Goal: Find specific page/section: Find specific page/section

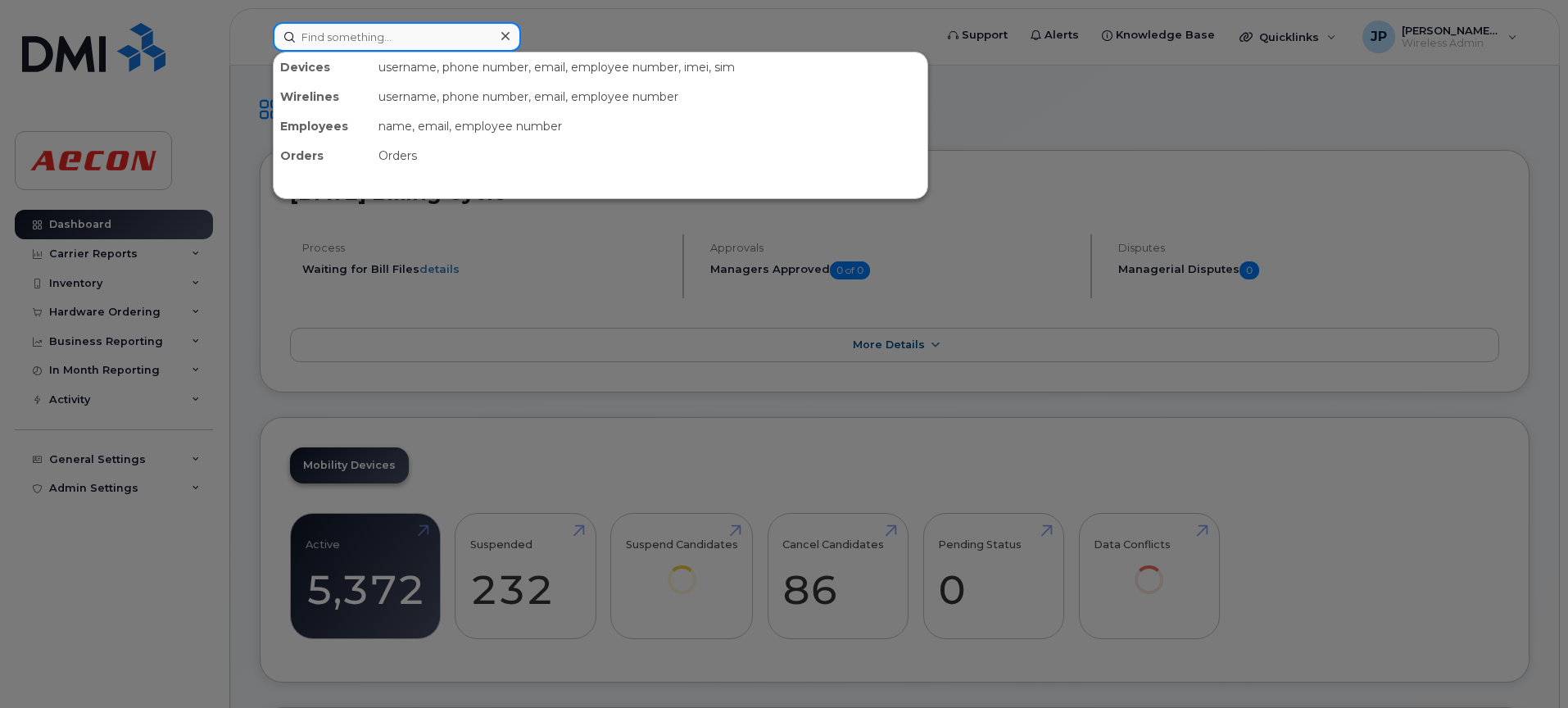
click at [406, 34] on input at bounding box center [396, 36] width 248 height 30
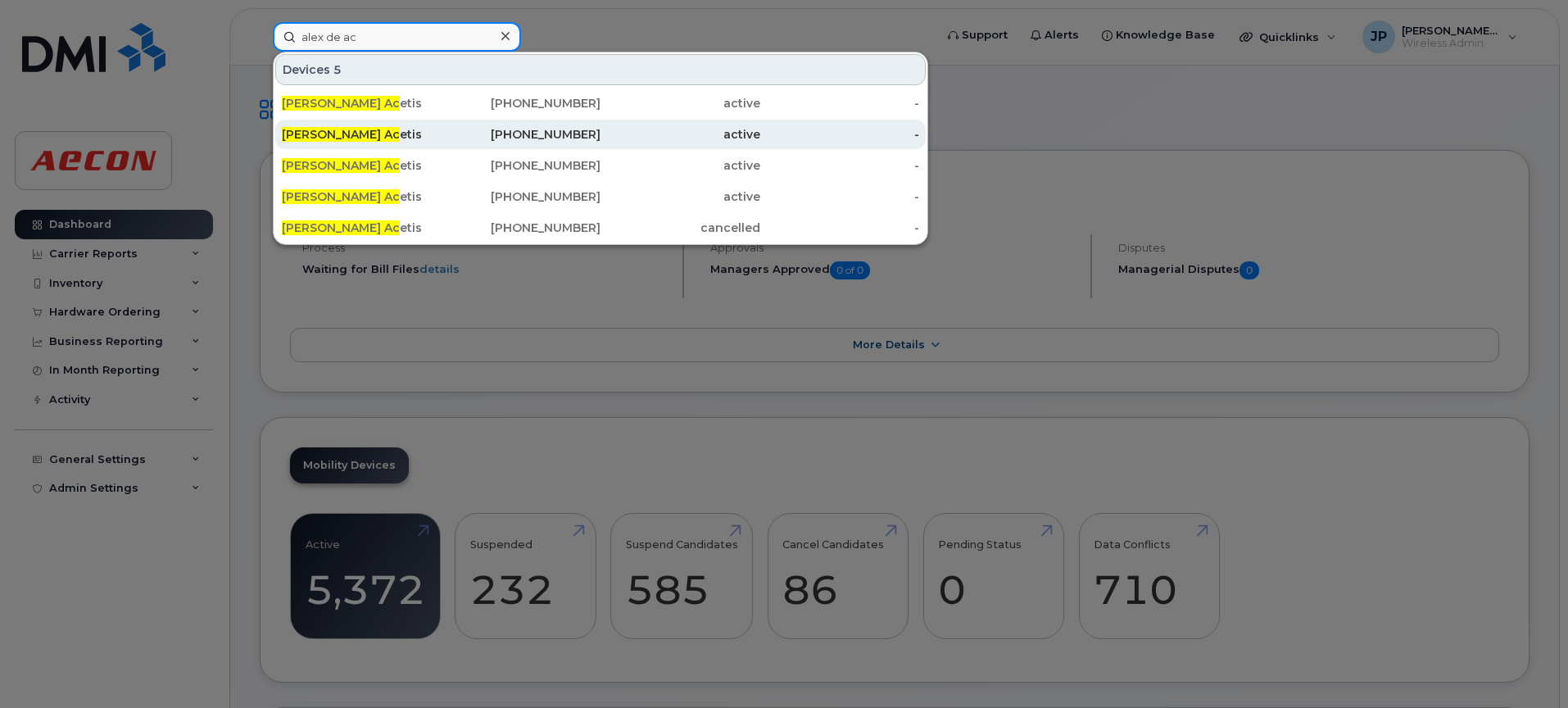
type input "alex de ac"
click at [579, 141] on div "416-580-2898" at bounding box center [521, 134] width 160 height 16
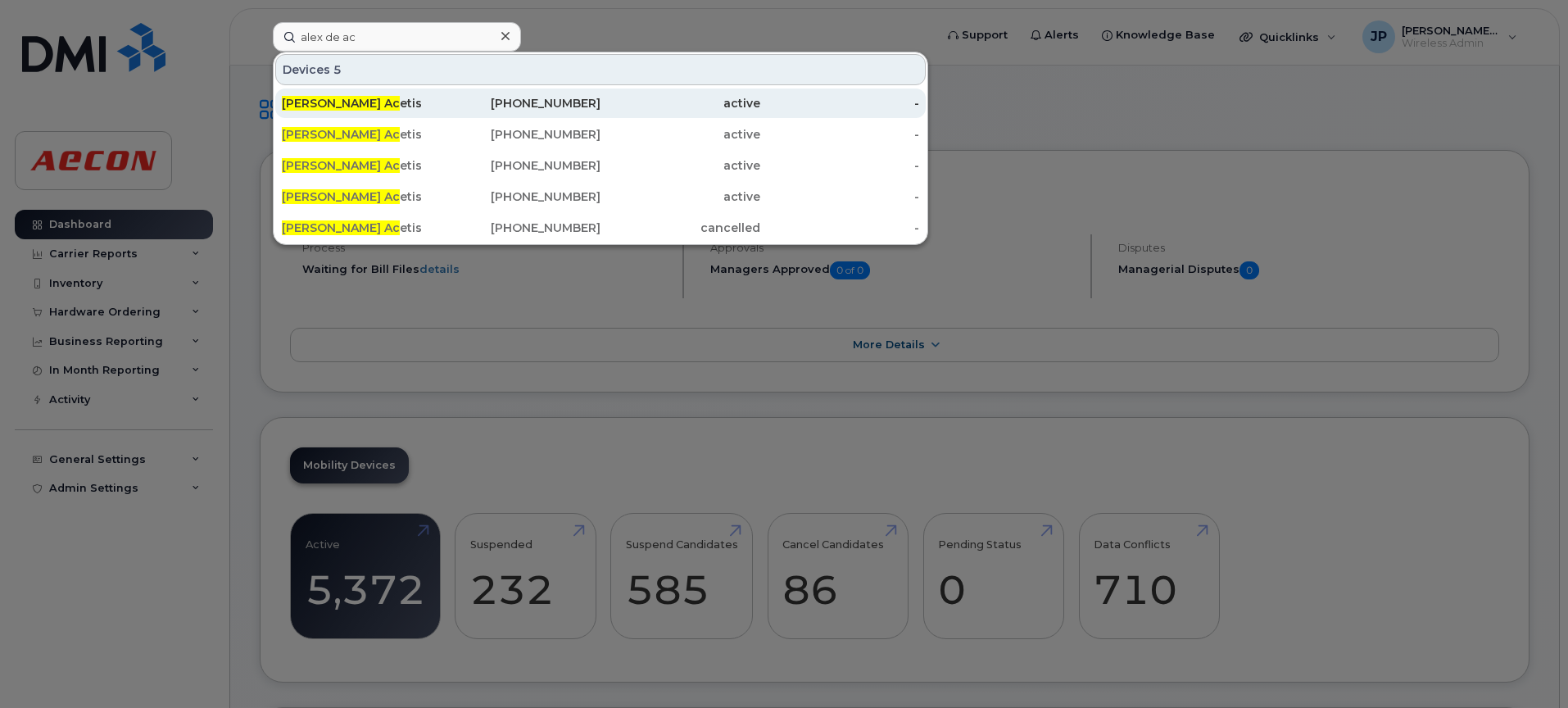
click at [290, 107] on span "Alex De Ac" at bounding box center [340, 102] width 118 height 14
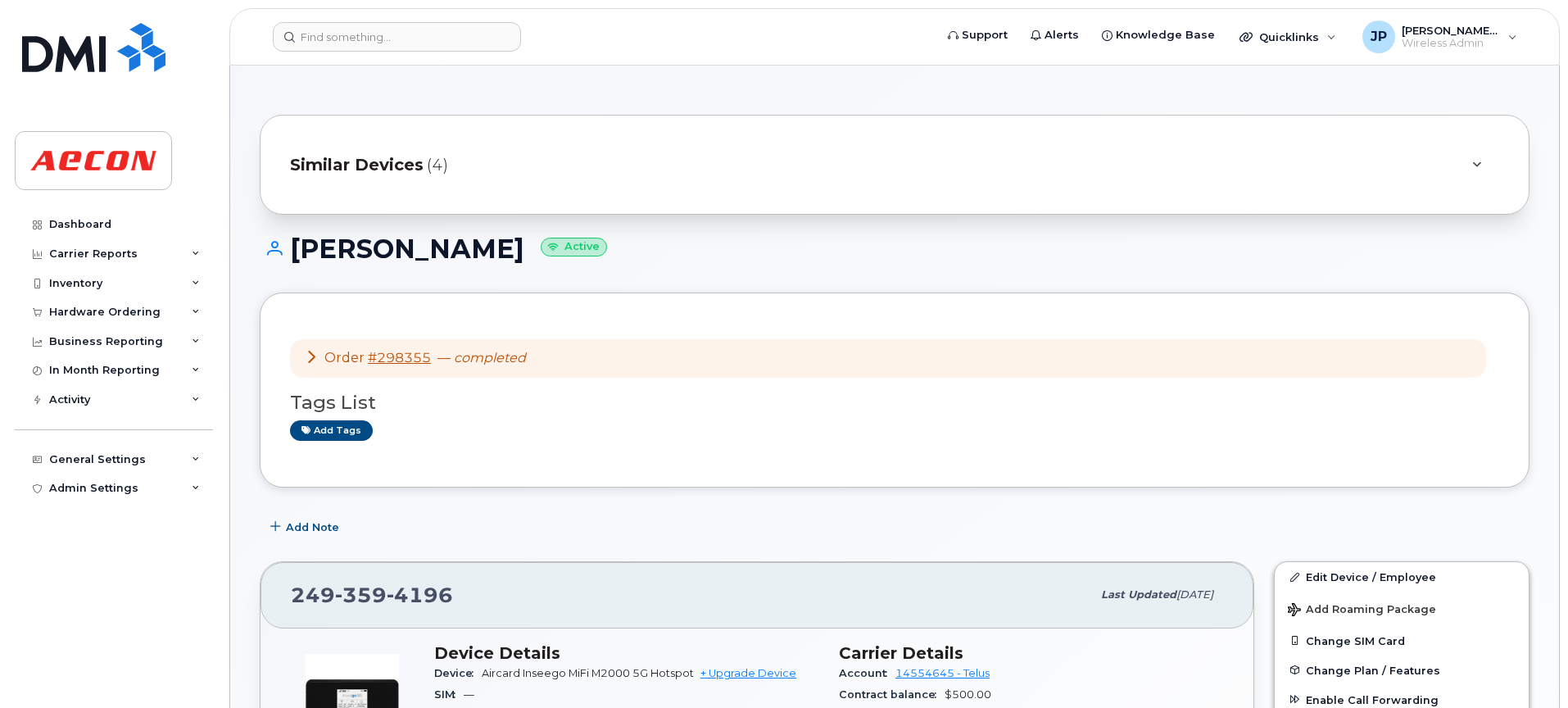
drag, startPoint x: 1229, startPoint y: 594, endPoint x: 1138, endPoint y: 600, distance: 91.2
click at [1138, 600] on div "249 359 4196 Last updated Aug 25, 2025" at bounding box center [757, 594] width 993 height 65
click at [633, 444] on div "Order #298355 — completed Tags List Add tags" at bounding box center [894, 390] width 1209 height 134
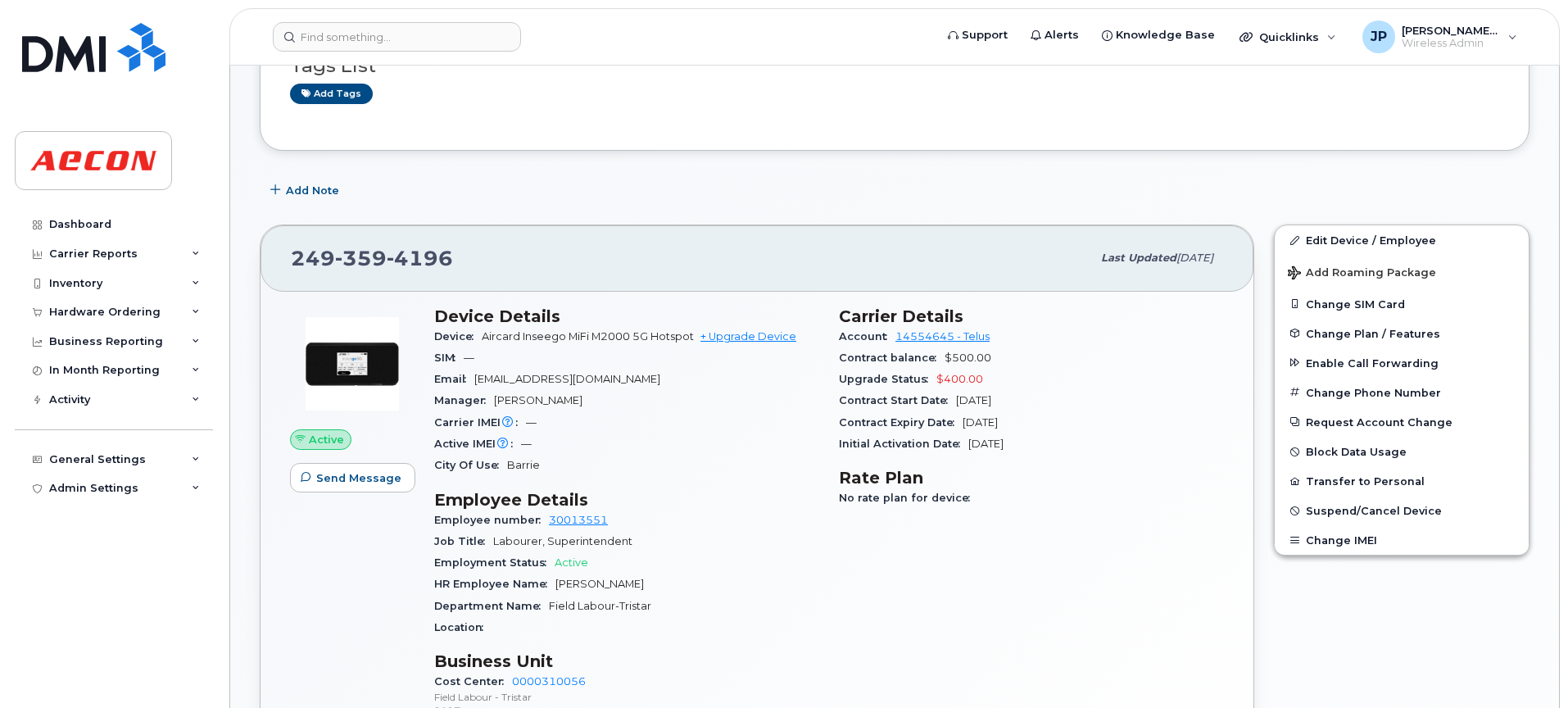
scroll to position [352, 0]
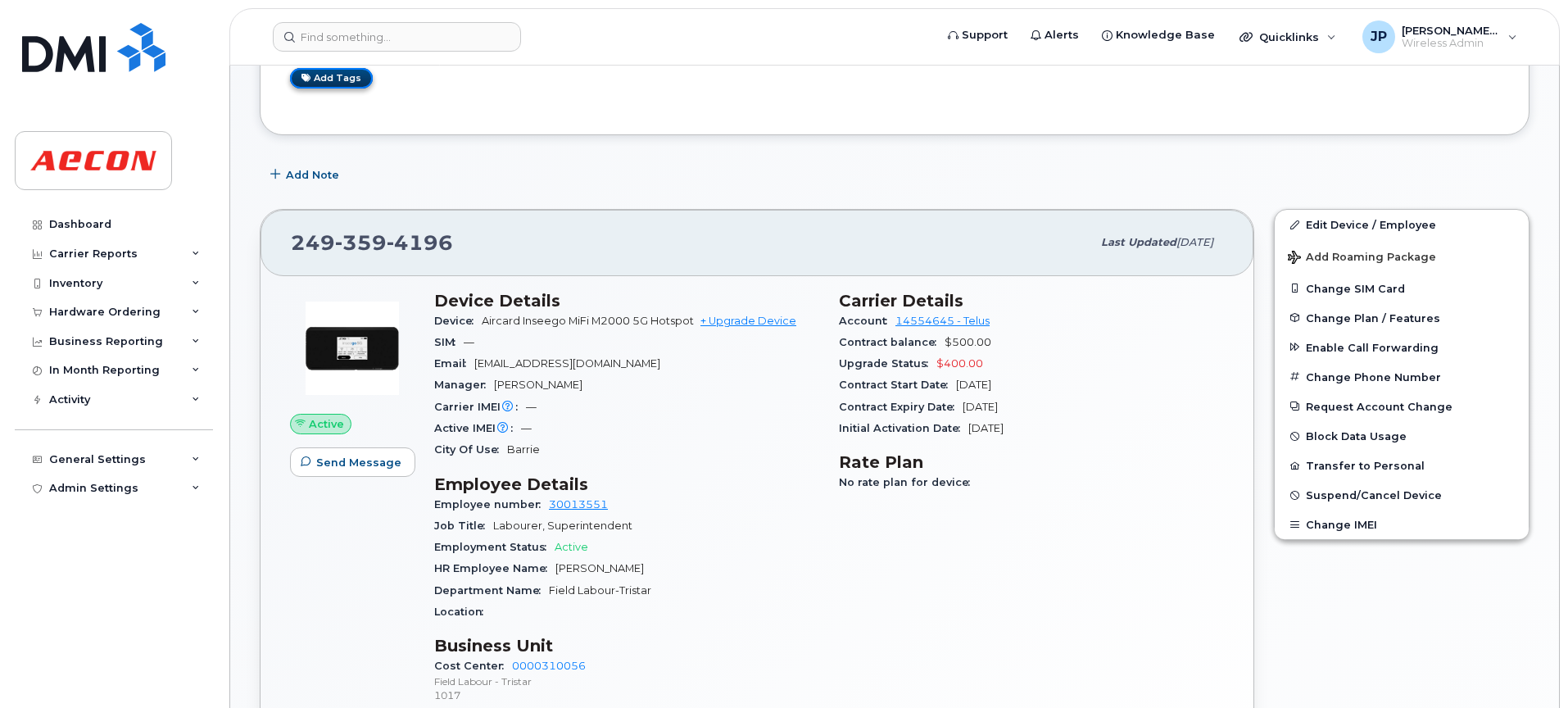
click at [330, 78] on link "Add tags" at bounding box center [332, 78] width 83 height 20
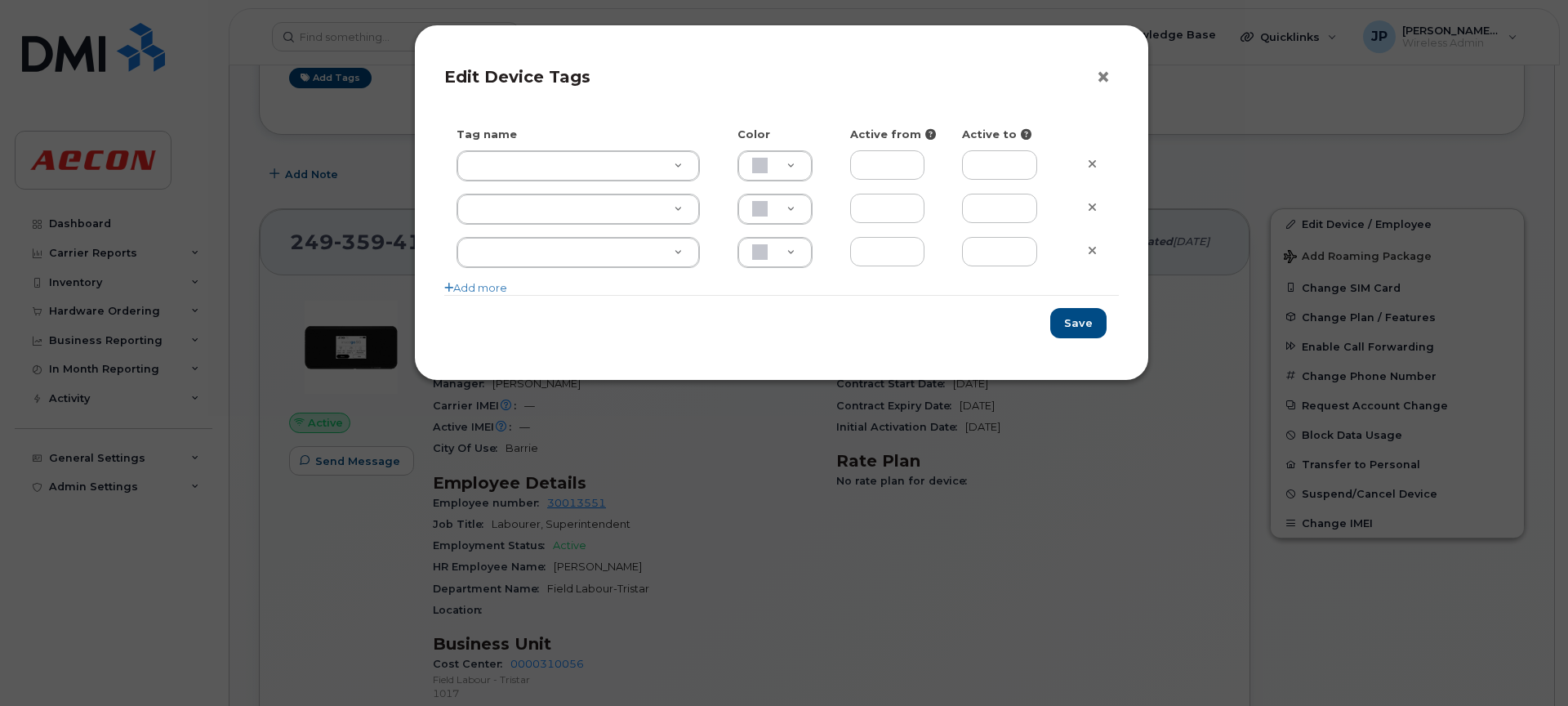
click at [1102, 84] on button "×" at bounding box center [1107, 77] width 23 height 24
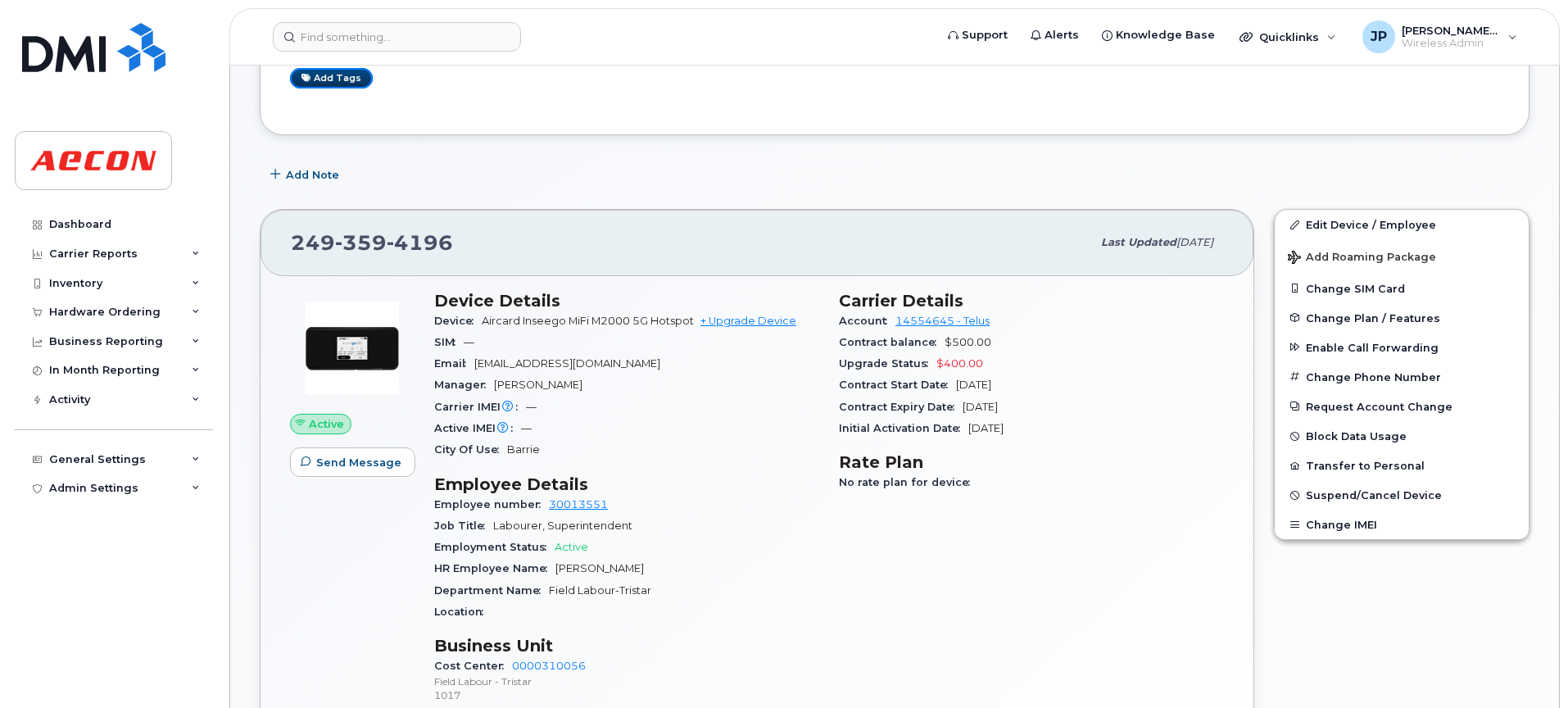
scroll to position [0, 0]
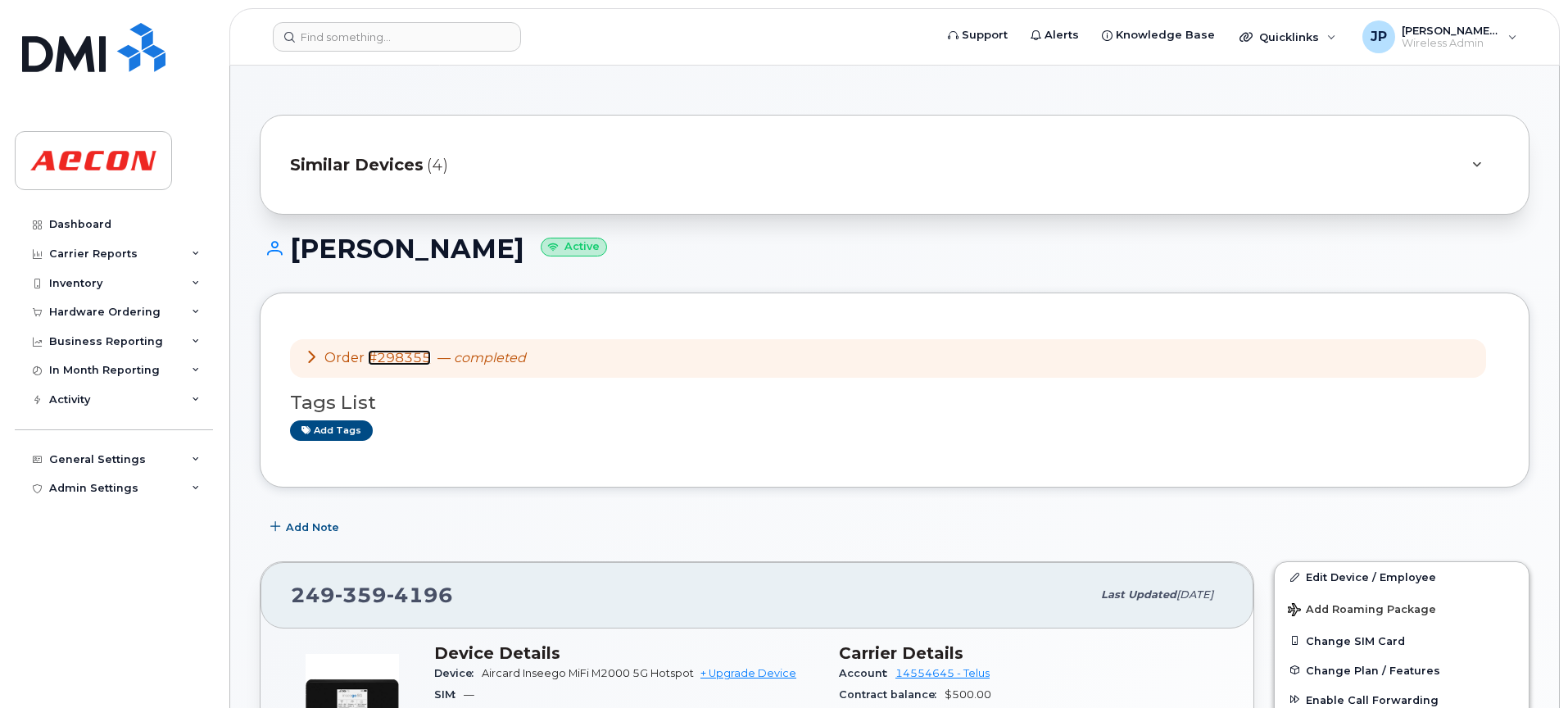
click at [399, 354] on link "#298355" at bounding box center [399, 357] width 63 height 15
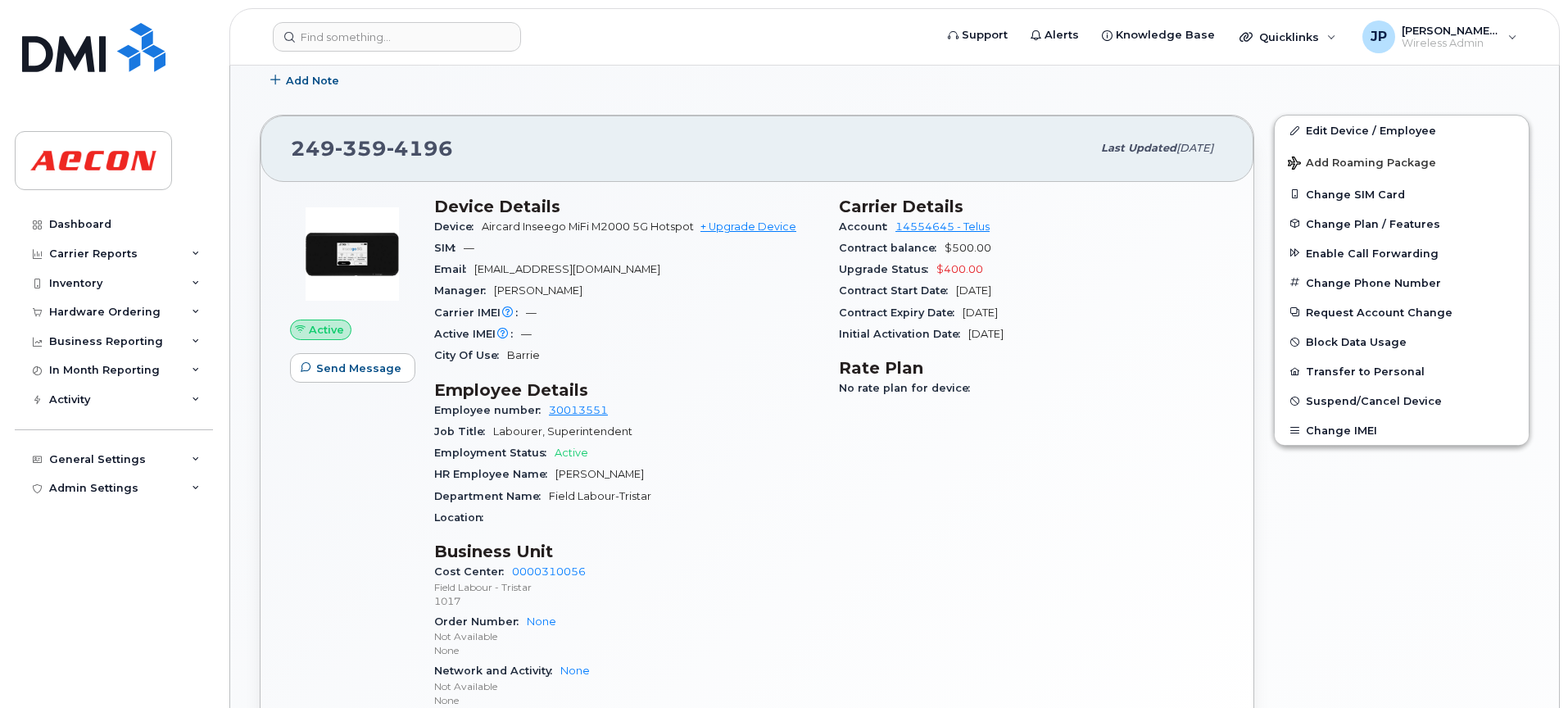
scroll to position [442, 0]
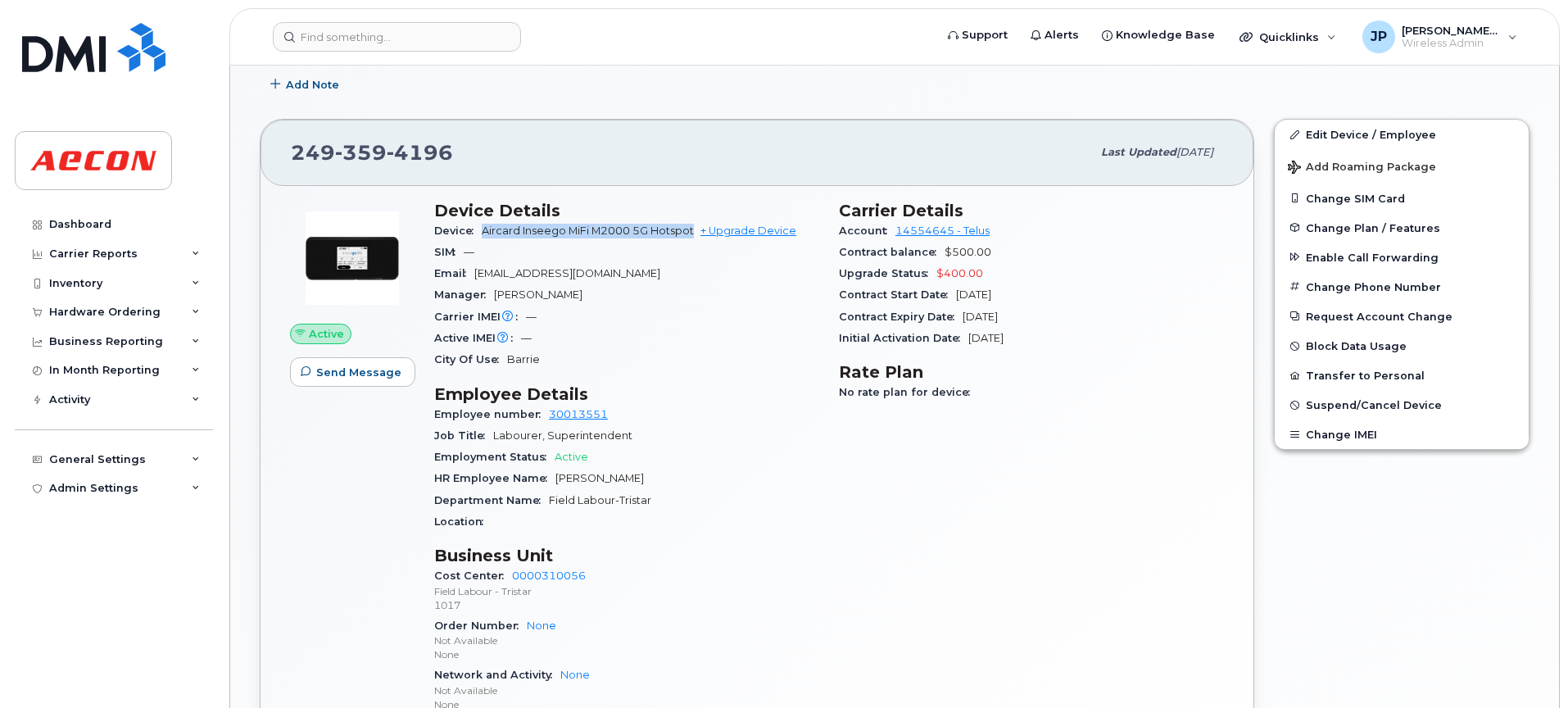
drag, startPoint x: 695, startPoint y: 229, endPoint x: 484, endPoint y: 228, distance: 211.0
click at [484, 228] on span "Aircard Inseego MiFi M2000 5G Hotspot" at bounding box center [587, 230] width 212 height 13
copy span "Aircard Inseego MiFi M2000 5G Hotspot"
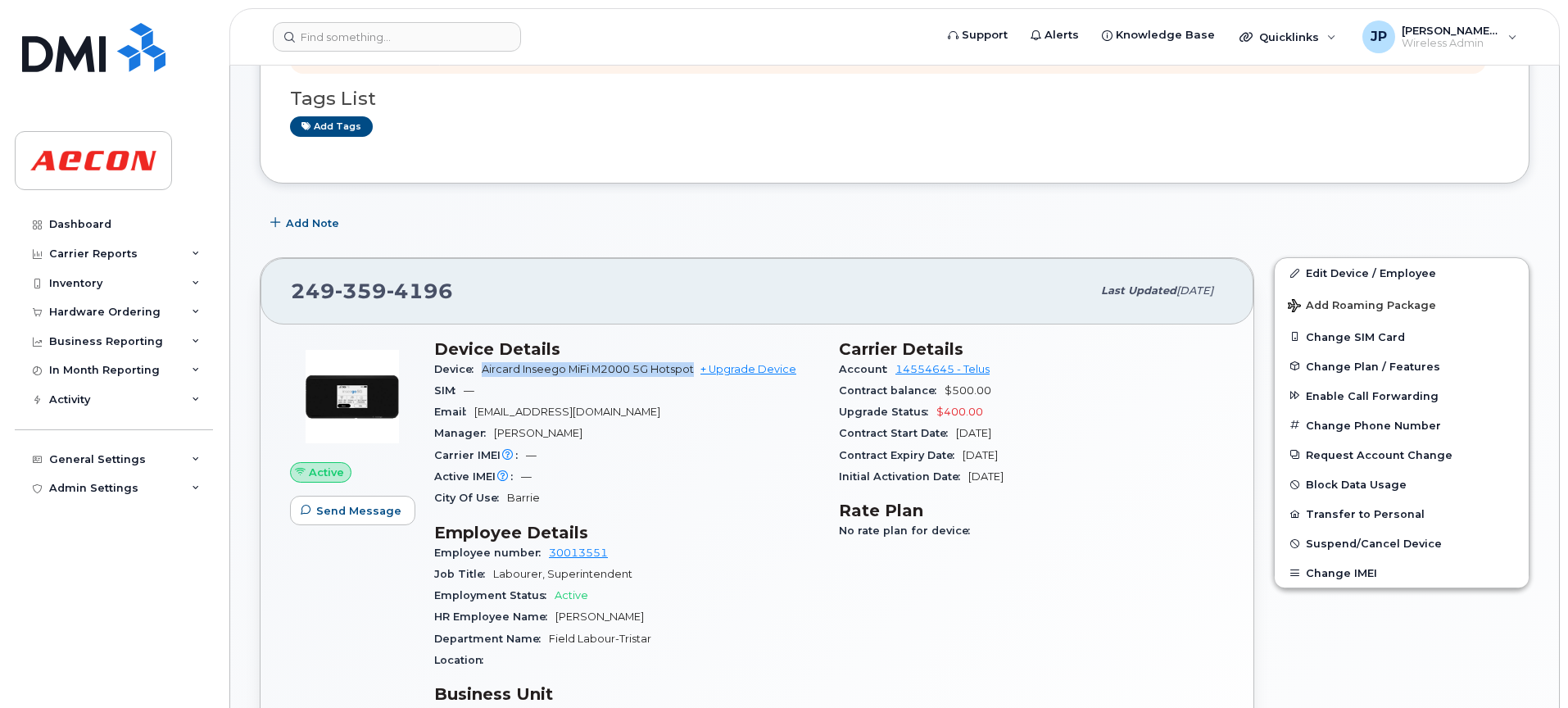
scroll to position [306, 0]
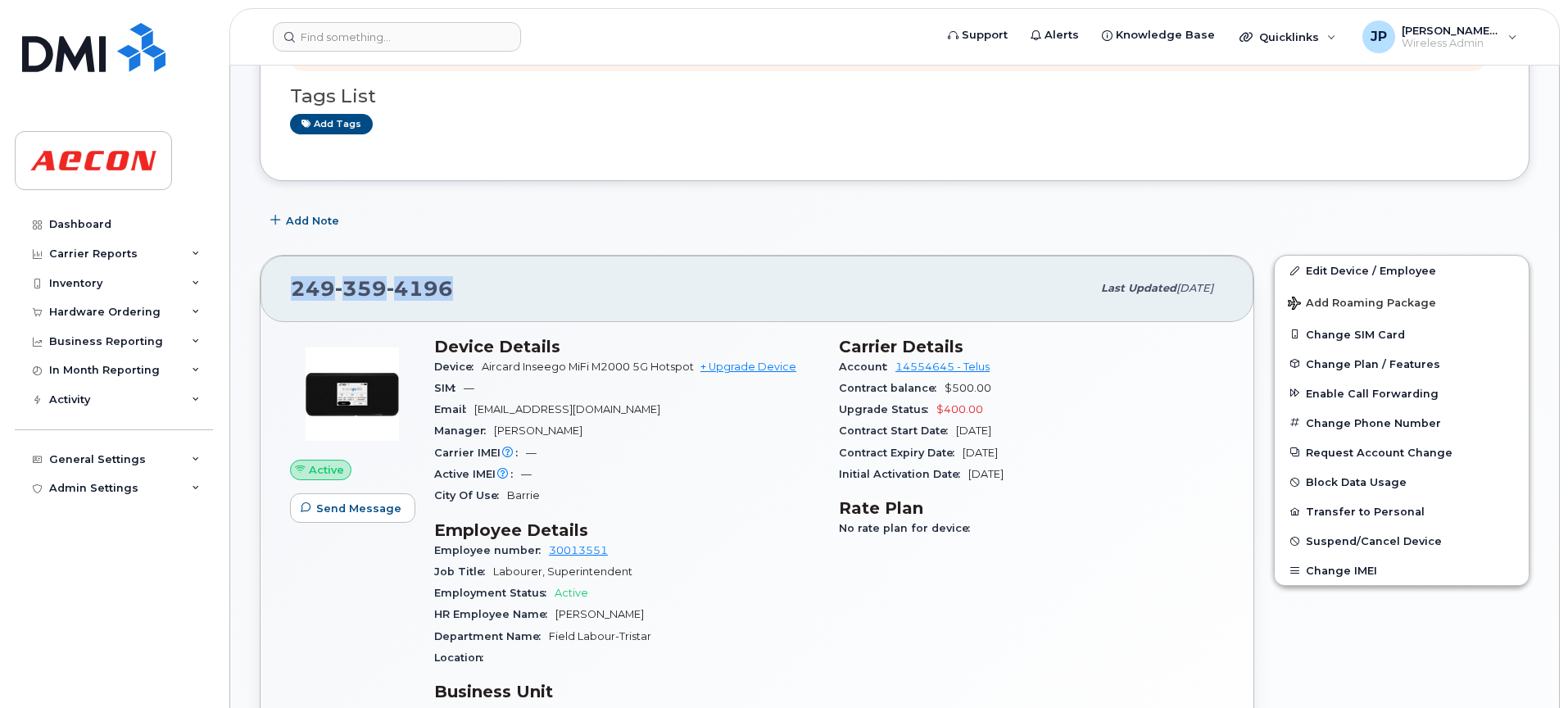
drag, startPoint x: 457, startPoint y: 283, endPoint x: 286, endPoint y: 292, distance: 171.2
click at [286, 292] on div "249 359 4196 Last updated Aug 25, 2025" at bounding box center [757, 288] width 993 height 65
copy span "249 359 4196"
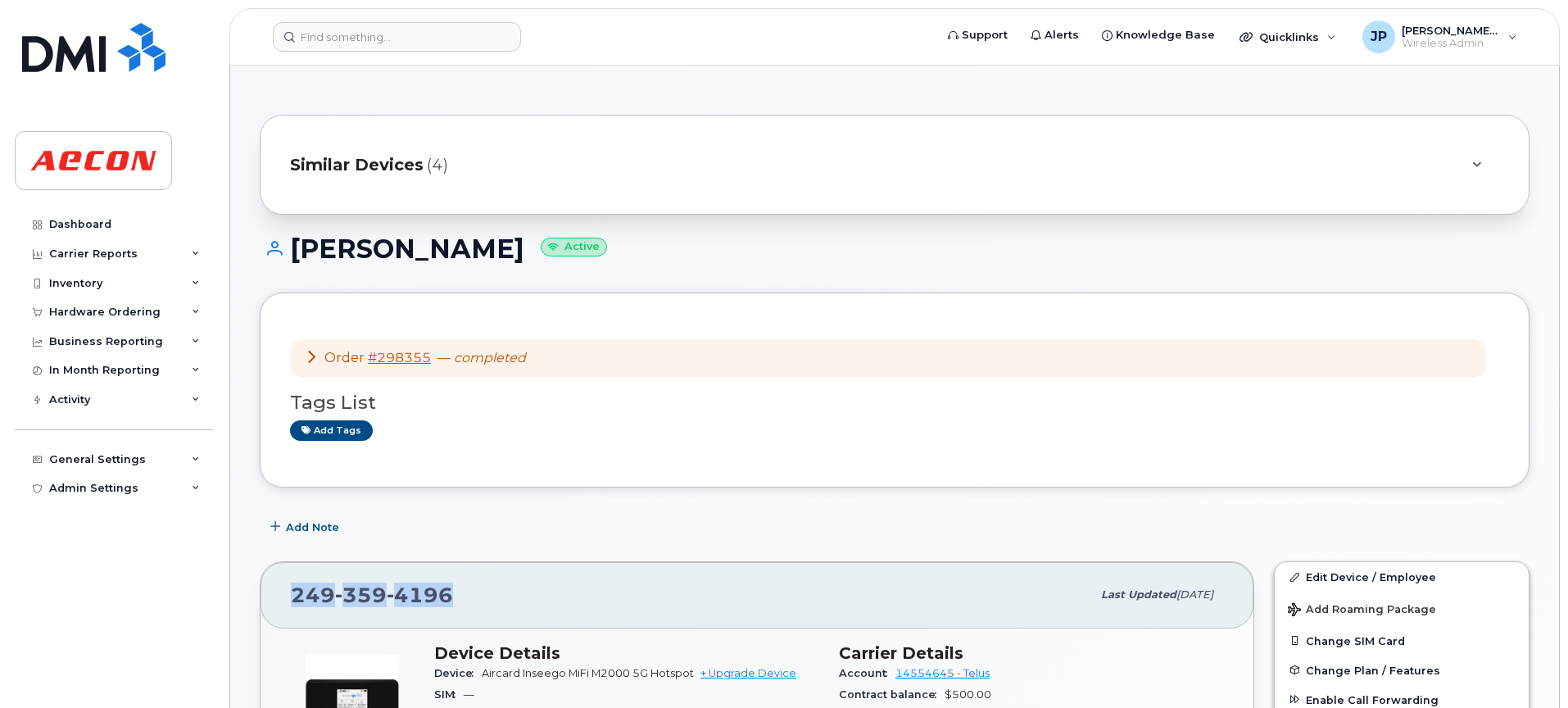
drag, startPoint x: 1199, startPoint y: 593, endPoint x: 1062, endPoint y: 589, distance: 137.1
click at [1092, 589] on div "Last updated Aug 25, 2025" at bounding box center [1158, 595] width 132 height 35
drag, startPoint x: 1567, startPoint y: 229, endPoint x: 1570, endPoint y: 268, distance: 39.1
click at [1152, 460] on div "Order #298355 — completed Tags List Add tags" at bounding box center [894, 390] width 1270 height 195
